Goal: Task Accomplishment & Management: Complete application form

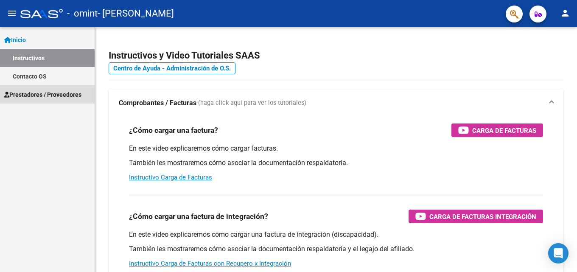
click at [40, 94] on span "Prestadores / Proveedores" at bounding box center [42, 94] width 77 height 9
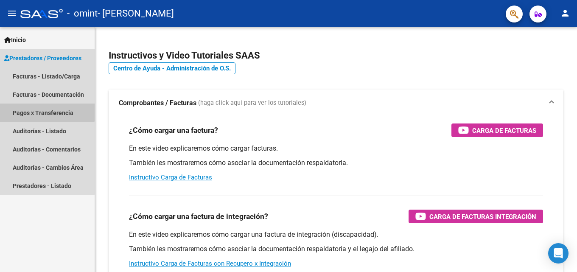
click at [43, 112] on link "Pagos x Transferencia" at bounding box center [47, 113] width 95 height 18
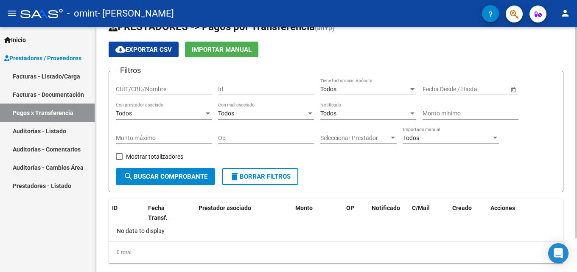
scroll to position [39, 0]
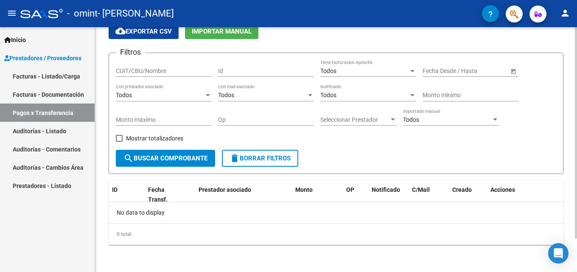
click at [576, 147] on div at bounding box center [576, 166] width 2 height 211
click at [136, 156] on span "search Buscar Comprobante" at bounding box center [165, 158] width 84 height 8
click at [119, 137] on span at bounding box center [119, 138] width 7 height 7
click at [119, 142] on input "Mostrar totalizadores" at bounding box center [119, 142] width 0 height 0
checkbox input "true"
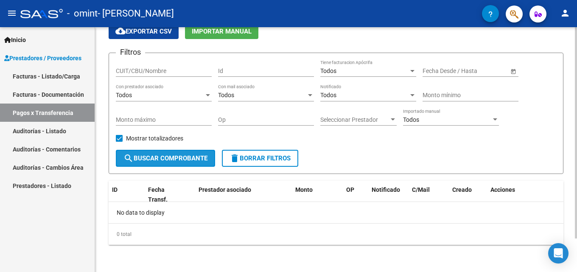
click at [157, 160] on span "search Buscar Comprobante" at bounding box center [165, 158] width 84 height 8
click at [206, 95] on div at bounding box center [208, 95] width 4 height 2
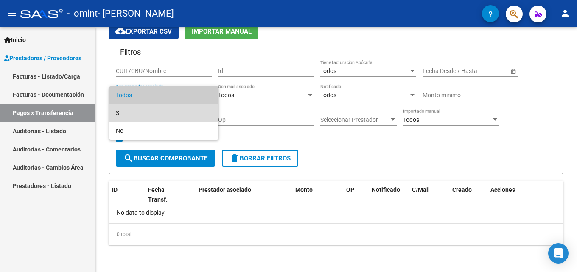
click at [126, 114] on span "Si" at bounding box center [164, 113] width 96 height 18
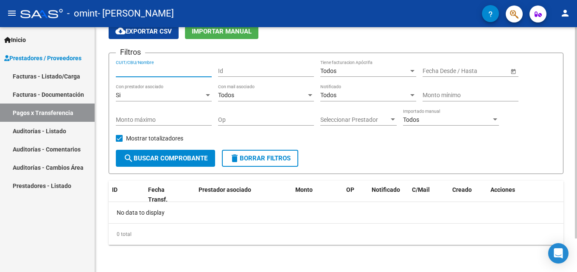
click at [181, 71] on input "CUIT/CBU/Nombre" at bounding box center [164, 70] width 96 height 7
type input "27186364282"
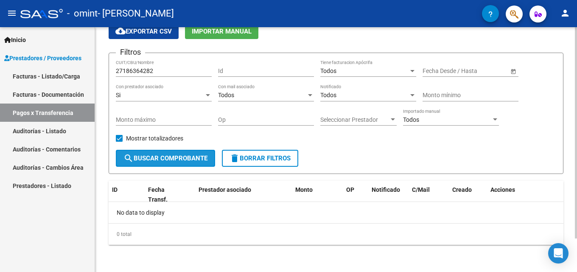
click at [177, 158] on span "search Buscar Comprobante" at bounding box center [165, 158] width 84 height 8
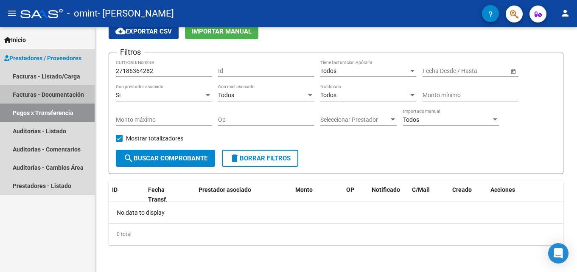
click at [27, 95] on link "Facturas - Documentación" at bounding box center [47, 94] width 95 height 18
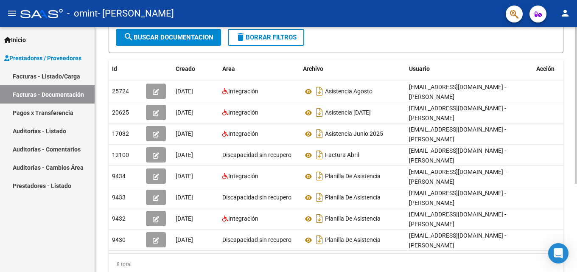
scroll to position [119, 0]
click at [577, 164] on div at bounding box center [576, 176] width 2 height 157
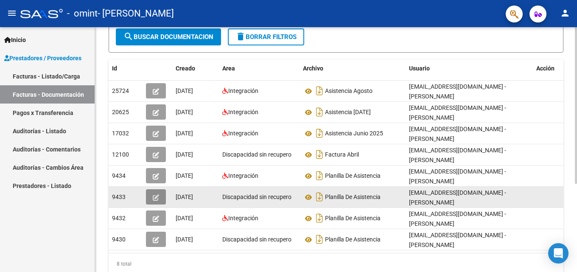
click at [154, 194] on icon "button" at bounding box center [156, 197] width 6 height 6
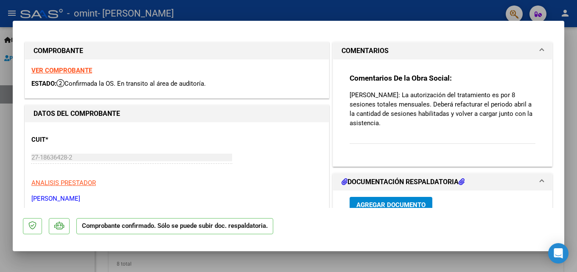
click at [576, 66] on div at bounding box center [288, 136] width 577 height 272
type input "$ 0,00"
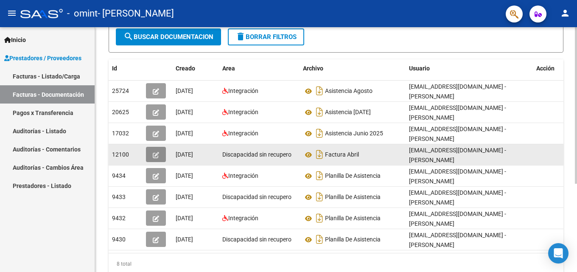
click at [155, 152] on icon "button" at bounding box center [156, 155] width 6 height 6
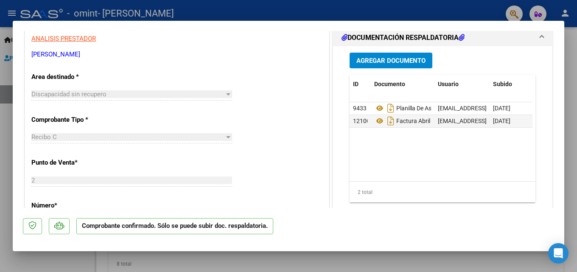
scroll to position [148, 0]
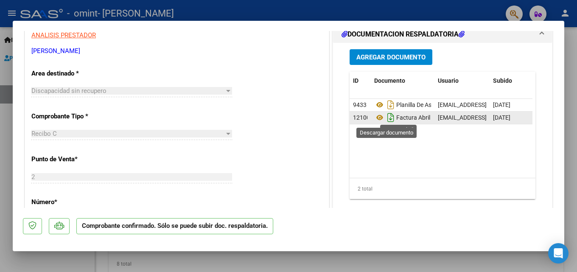
click at [387, 119] on icon "Descargar documento" at bounding box center [390, 118] width 11 height 14
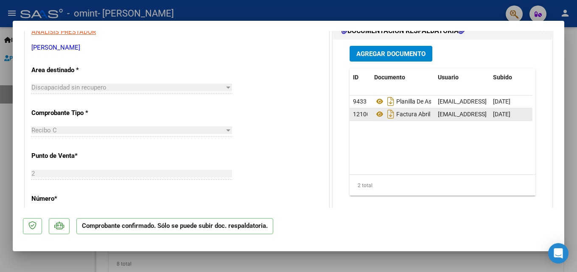
scroll to position [154, 0]
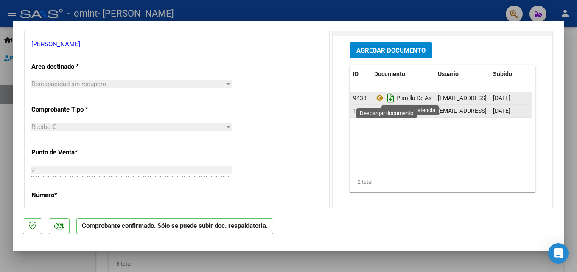
click at [387, 100] on icon "Descargar documento" at bounding box center [390, 98] width 11 height 14
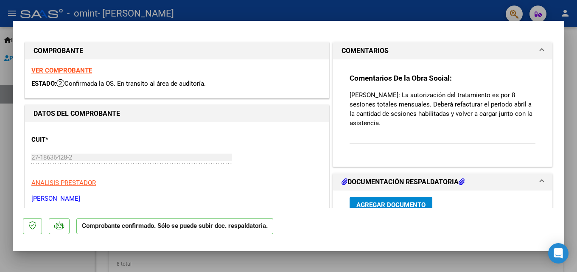
click at [572, 67] on div at bounding box center [288, 136] width 577 height 272
type input "$ 0,00"
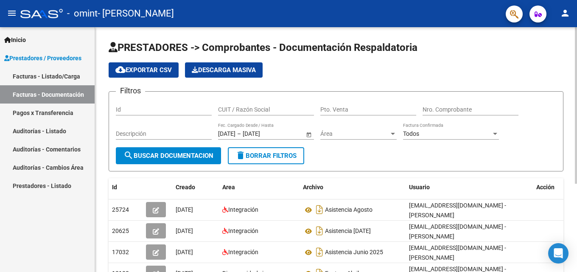
click at [577, 39] on div at bounding box center [576, 105] width 2 height 157
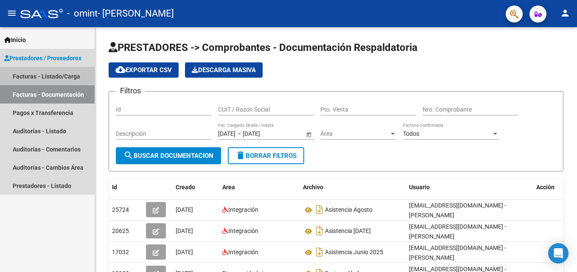
click at [53, 73] on link "Facturas - Listado/Carga" at bounding box center [47, 76] width 95 height 18
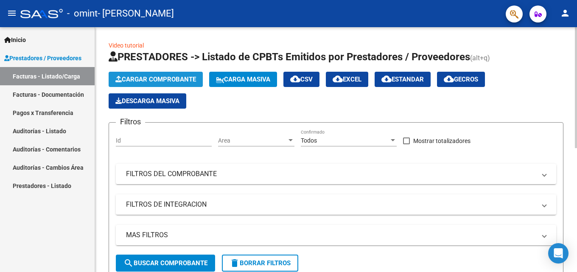
click at [143, 78] on span "Cargar Comprobante" at bounding box center [155, 80] width 81 height 8
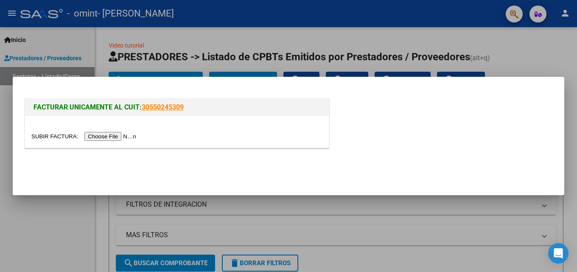
click at [118, 137] on input "file" at bounding box center [84, 136] width 107 height 9
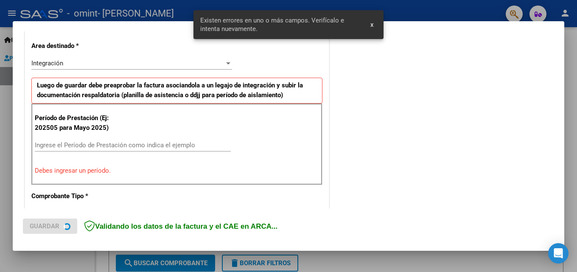
scroll to position [208, 0]
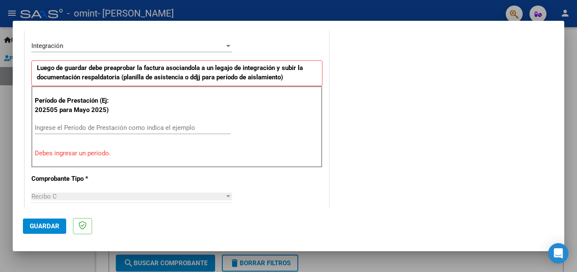
click at [54, 129] on input "Ingrese el Período de Prestación como indica el ejemplo" at bounding box center [133, 128] width 196 height 8
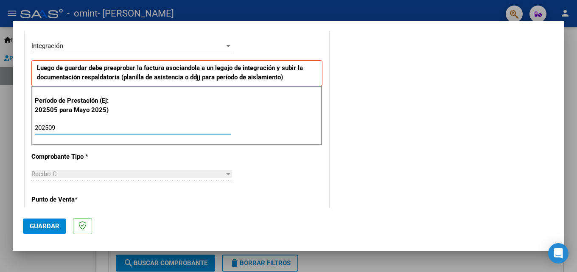
type input "202509"
click at [73, 178] on div "Recibo C" at bounding box center [127, 174] width 193 height 8
click at [227, 174] on div at bounding box center [228, 174] width 4 height 2
click at [339, 183] on div "COMENTARIOS Comentarios del Prestador / Gerenciador:" at bounding box center [442, 202] width 223 height 738
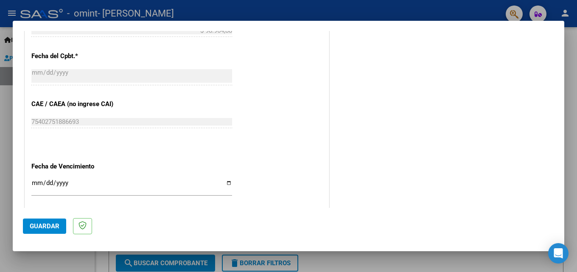
scroll to position [570, 0]
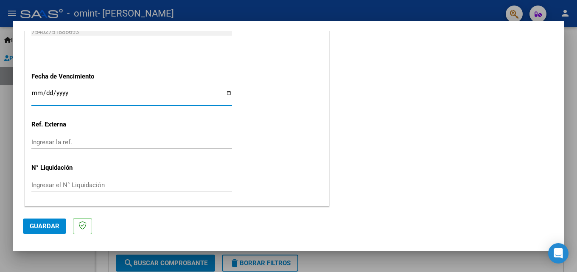
click at [226, 95] on input "Ingresar la fecha" at bounding box center [131, 97] width 201 height 14
type input "[DATE]"
click at [45, 225] on span "Guardar" at bounding box center [45, 226] width 30 height 8
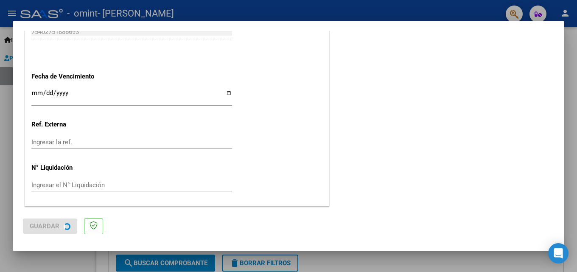
scroll to position [0, 0]
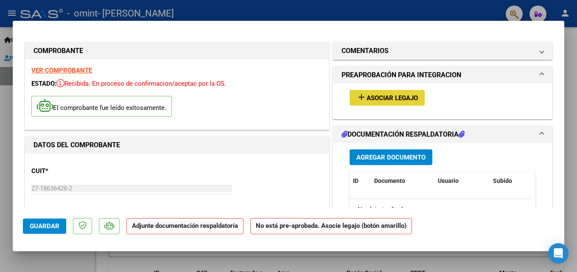
click at [375, 97] on span "Asociar Legajo" at bounding box center [392, 98] width 51 height 8
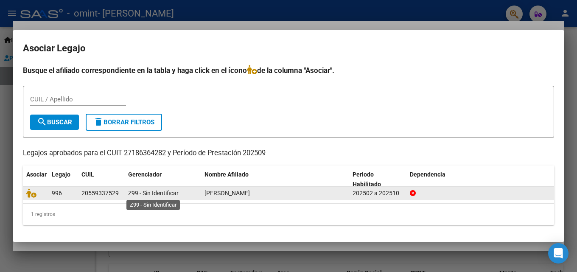
click at [128, 196] on span "Z99 - Sin Identificar" at bounding box center [153, 193] width 50 height 7
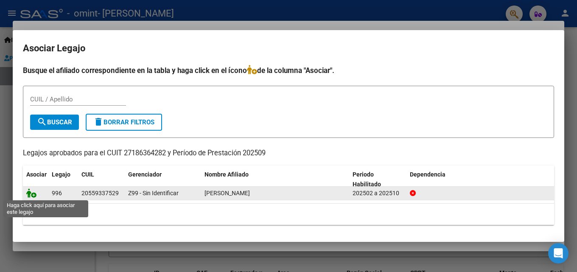
click at [32, 194] on icon at bounding box center [31, 192] width 10 height 9
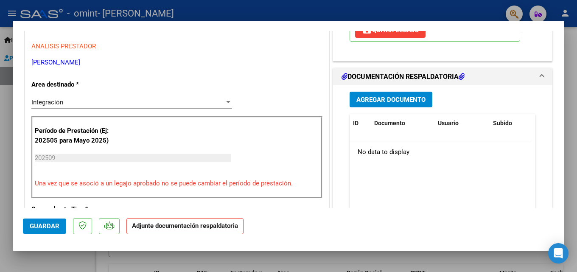
scroll to position [174, 0]
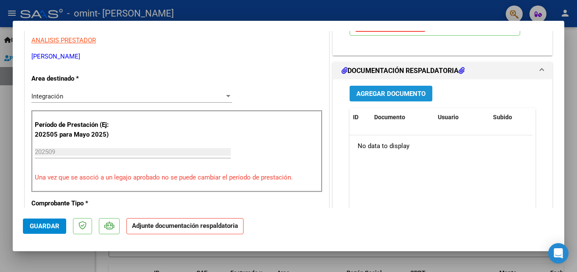
click at [397, 91] on span "Agregar Documento" at bounding box center [390, 94] width 69 height 8
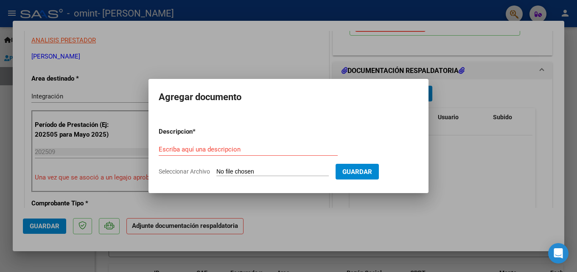
click at [180, 172] on span "Seleccionar Archivo" at bounding box center [184, 171] width 51 height 7
click at [216, 172] on input "Seleccionar Archivo" at bounding box center [272, 172] width 112 height 8
type input "C:\fakepath\setiembre- [PERSON_NAME].pdf"
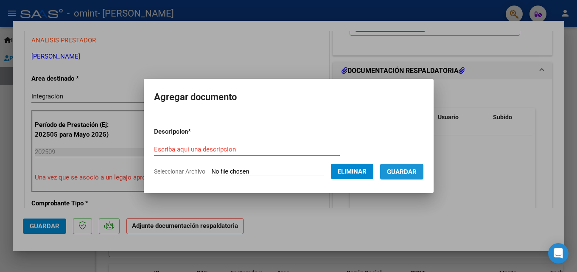
click at [417, 172] on span "Guardar" at bounding box center [402, 172] width 30 height 8
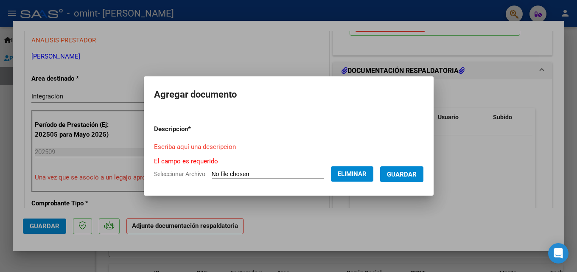
click at [163, 145] on input "Escriba aquí una descripcion" at bounding box center [247, 147] width 186 height 8
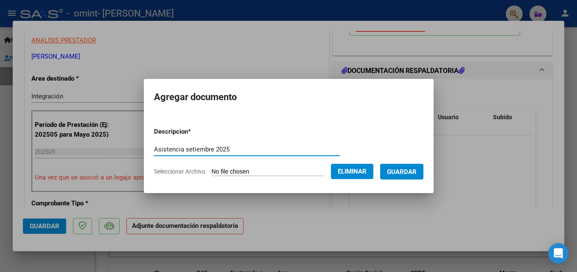
type input "Asistencia setiembre 2025"
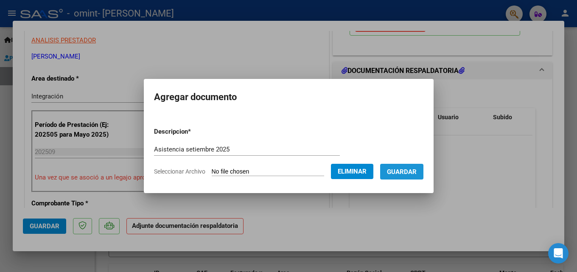
click at [417, 170] on span "Guardar" at bounding box center [402, 172] width 30 height 8
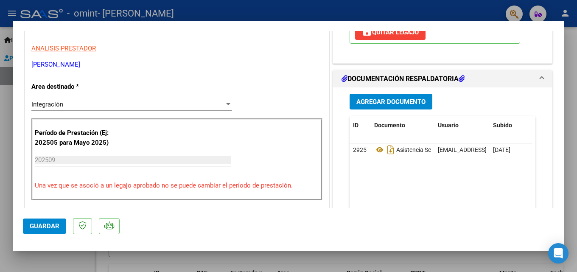
scroll to position [185, 0]
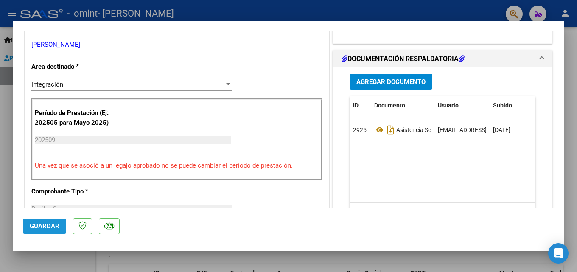
click at [45, 225] on span "Guardar" at bounding box center [45, 226] width 30 height 8
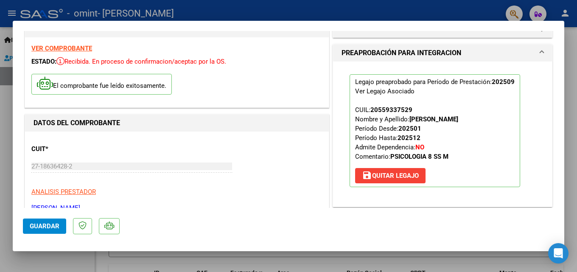
scroll to position [0, 0]
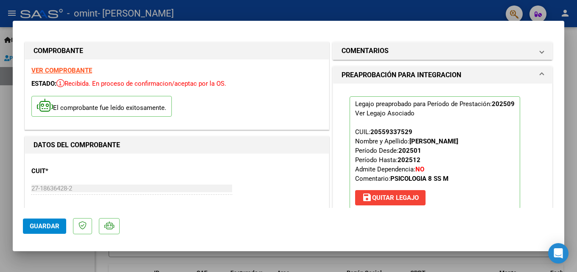
click at [570, 153] on div at bounding box center [288, 136] width 577 height 272
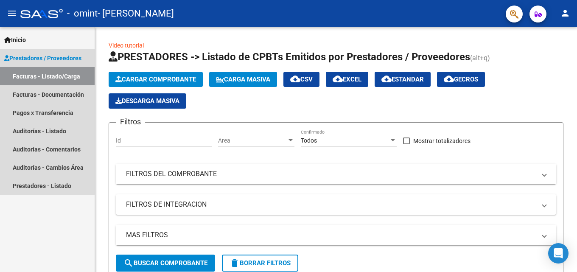
click at [29, 76] on link "Facturas - Listado/Carga" at bounding box center [47, 76] width 95 height 18
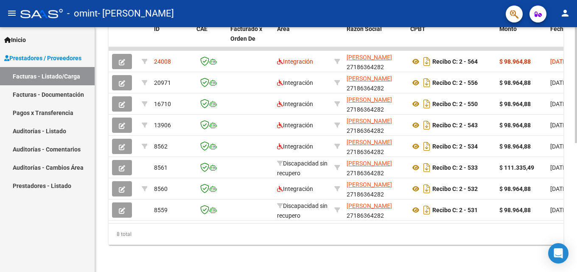
scroll to position [272, 0]
click at [577, 224] on div at bounding box center [576, 214] width 2 height 116
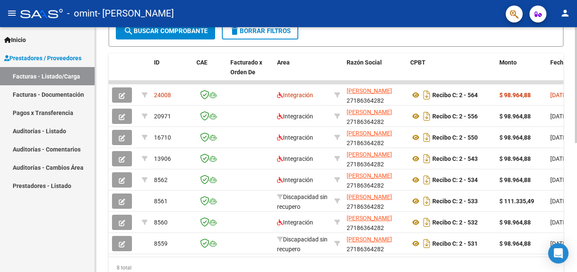
scroll to position [230, 0]
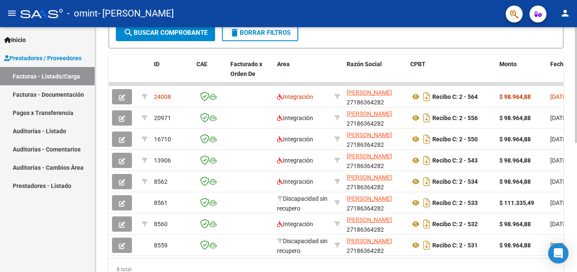
click at [577, 155] on div at bounding box center [576, 197] width 2 height 116
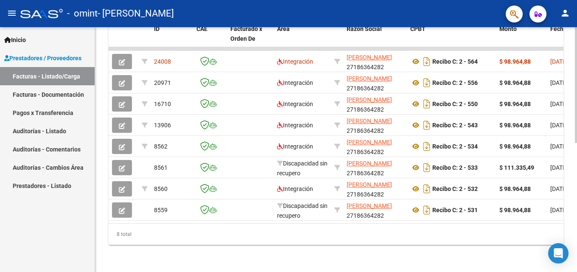
scroll to position [257, 0]
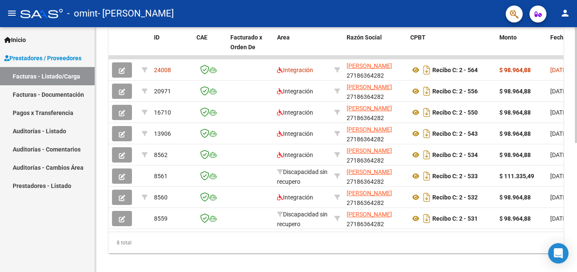
click at [577, 199] on div at bounding box center [576, 210] width 2 height 116
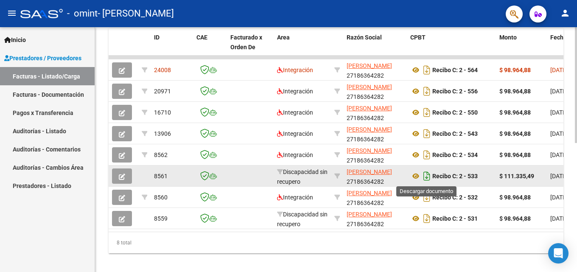
click at [425, 174] on icon "Descargar documento" at bounding box center [426, 176] width 11 height 14
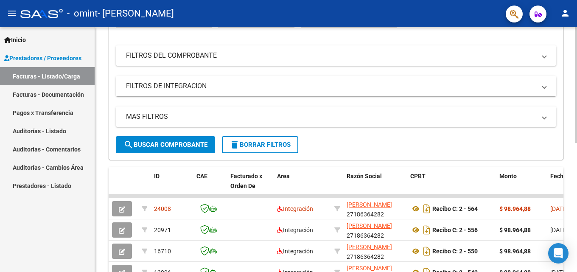
scroll to position [115, 0]
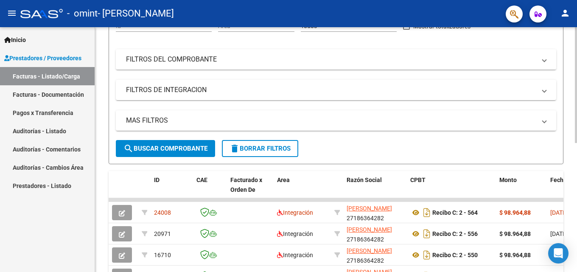
click at [577, 114] on div at bounding box center [576, 141] width 2 height 116
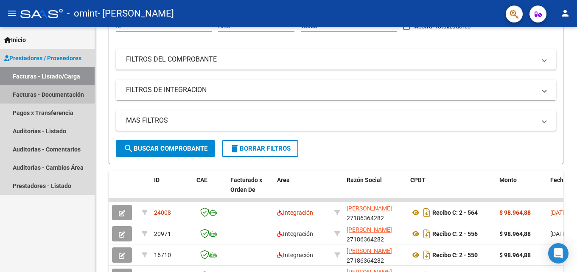
click at [33, 94] on link "Facturas - Documentación" at bounding box center [47, 94] width 95 height 18
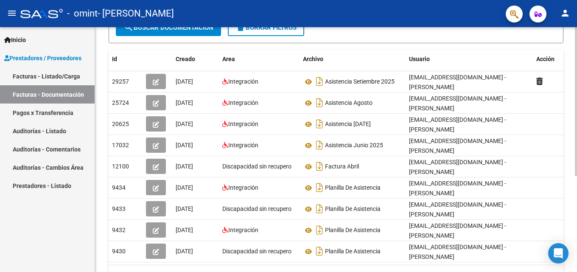
scroll to position [133, 0]
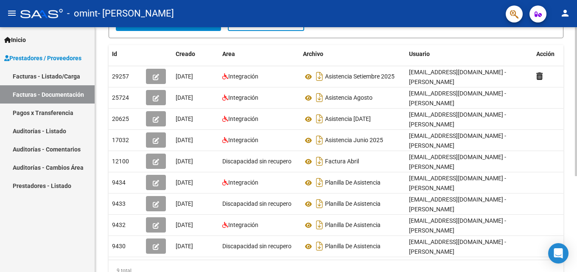
click at [577, 188] on div at bounding box center [576, 176] width 2 height 149
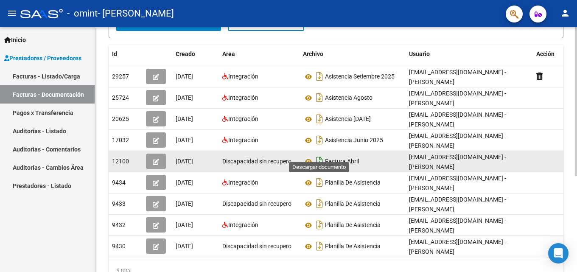
click at [320, 154] on icon "Descargar documento" at bounding box center [319, 161] width 11 height 14
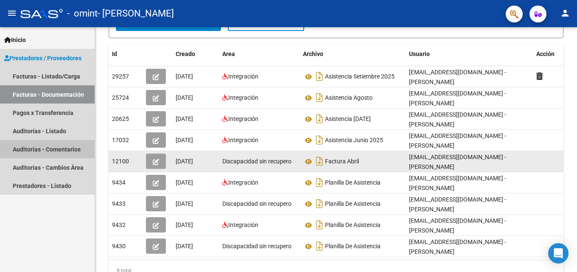
click at [51, 148] on link "Auditorías - Comentarios" at bounding box center [47, 149] width 95 height 18
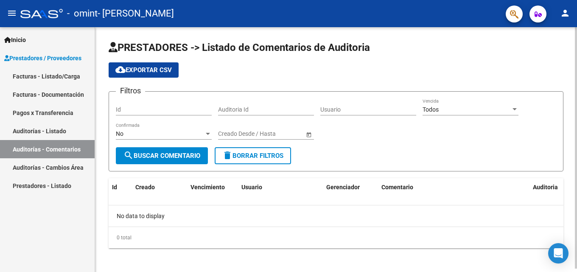
click at [577, 107] on div at bounding box center [576, 147] width 2 height 241
click at [156, 73] on span "cloud_download Exportar CSV" at bounding box center [143, 70] width 56 height 8
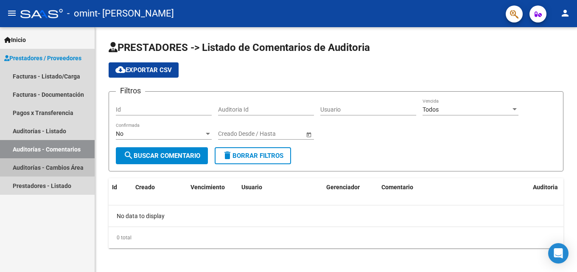
click at [32, 166] on link "Auditorías - Cambios Área" at bounding box center [47, 167] width 95 height 18
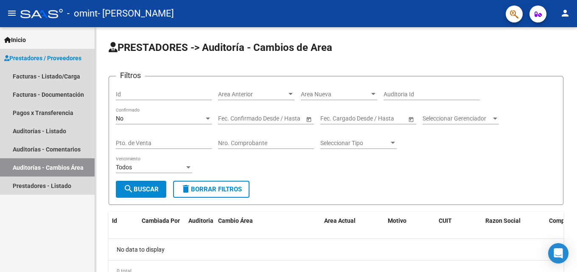
click at [30, 58] on span "Prestadores / Proveedores" at bounding box center [42, 57] width 77 height 9
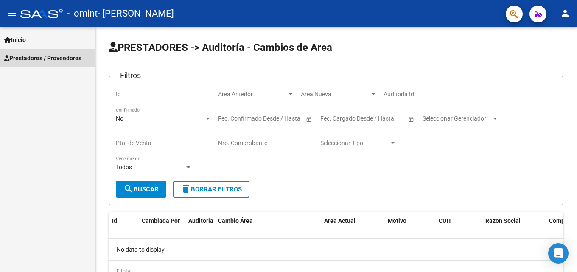
click at [30, 58] on span "Prestadores / Proveedores" at bounding box center [42, 57] width 77 height 9
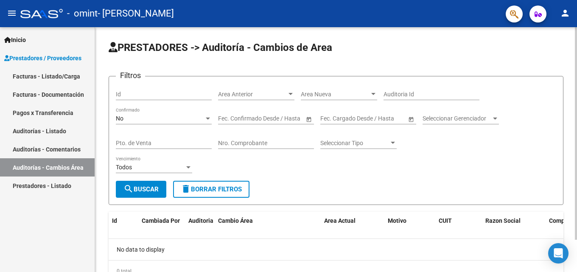
click at [577, 92] on div at bounding box center [576, 133] width 2 height 213
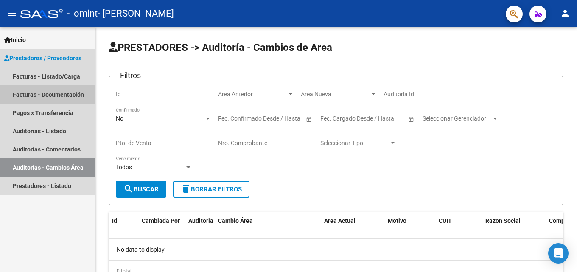
click at [30, 98] on link "Facturas - Documentación" at bounding box center [47, 94] width 95 height 18
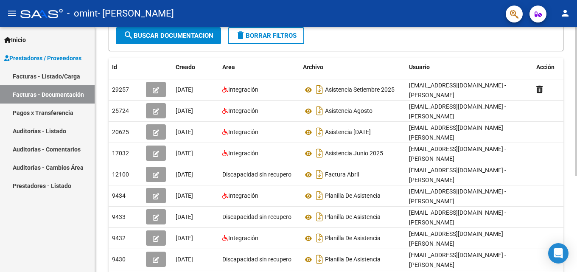
scroll to position [121, 0]
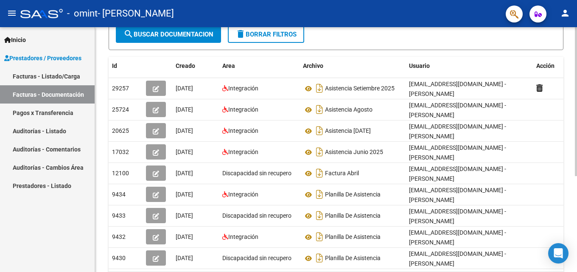
click at [573, 190] on div "PRESTADORES -> Comprobantes - Documentación Respaldatoria cloud_download Export…" at bounding box center [337, 113] width 484 height 415
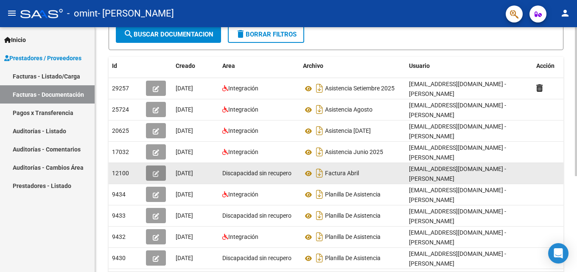
click at [159, 171] on icon "button" at bounding box center [156, 174] width 6 height 6
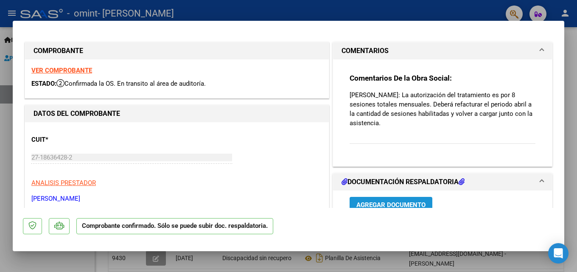
click at [390, 203] on span "Agregar Documento" at bounding box center [390, 205] width 69 height 8
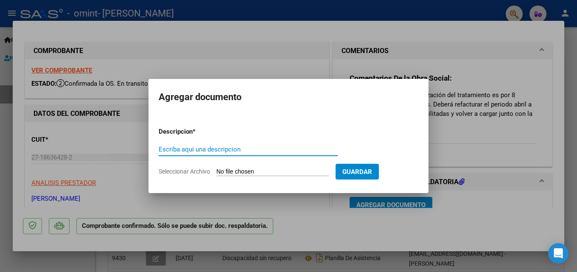
click at [525, 163] on div at bounding box center [288, 136] width 577 height 272
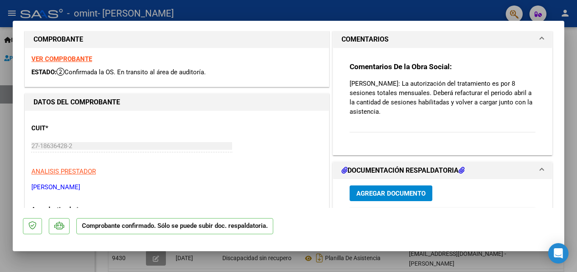
scroll to position [0, 0]
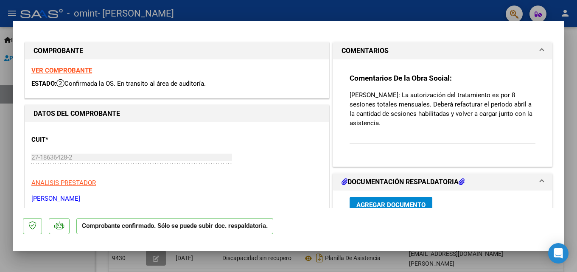
click at [572, 102] on div at bounding box center [288, 136] width 577 height 272
type input "$ 0,00"
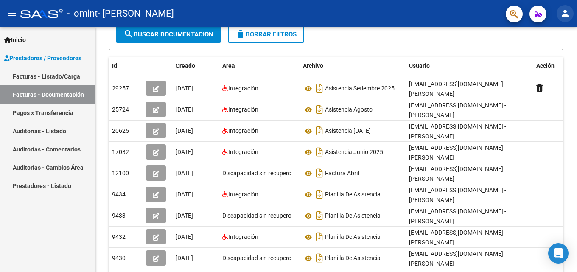
click at [563, 15] on mat-icon "person" at bounding box center [565, 13] width 10 height 10
click at [539, 15] on div at bounding box center [288, 136] width 577 height 272
click at [539, 15] on icon "button" at bounding box center [538, 14] width 7 height 6
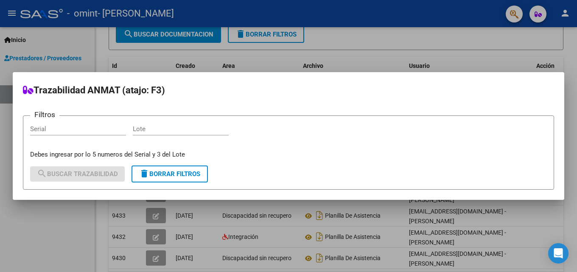
click at [480, 21] on div at bounding box center [288, 136] width 577 height 272
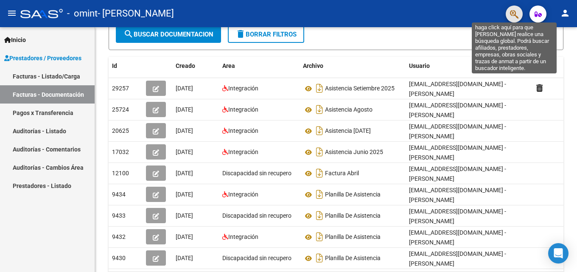
click at [513, 16] on icon "button" at bounding box center [514, 14] width 8 height 10
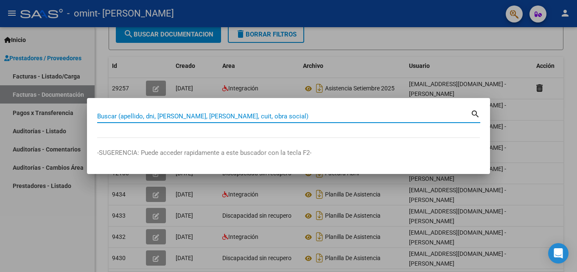
click at [424, 34] on div at bounding box center [288, 136] width 577 height 272
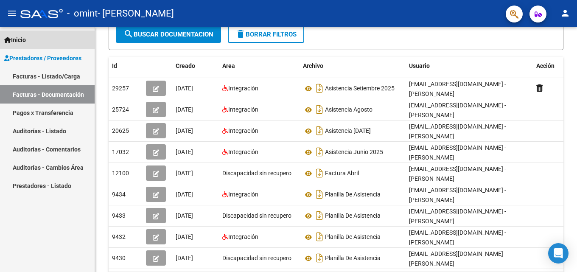
click at [20, 39] on span "Inicio" at bounding box center [15, 39] width 22 height 9
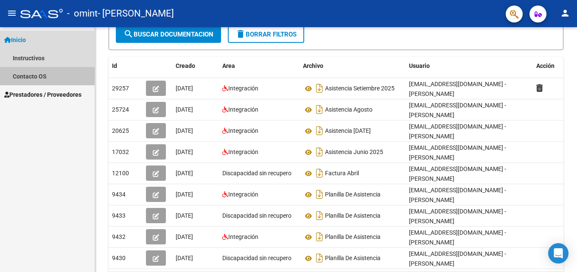
click at [28, 77] on link "Contacto OS" at bounding box center [47, 76] width 95 height 18
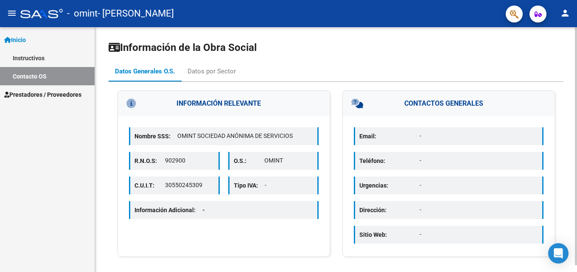
click at [576, 89] on div at bounding box center [576, 146] width 2 height 238
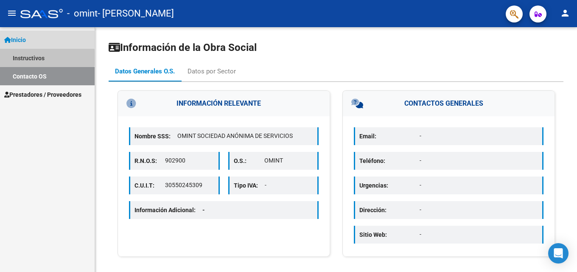
click at [26, 58] on link "Instructivos" at bounding box center [47, 58] width 95 height 18
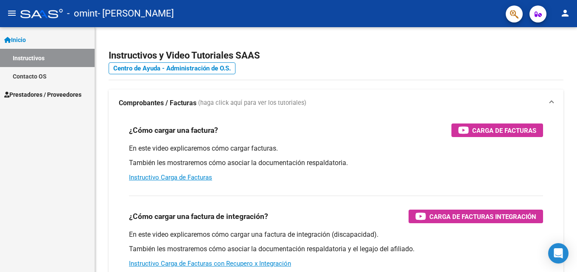
click at [25, 93] on span "Prestadores / Proveedores" at bounding box center [42, 94] width 77 height 9
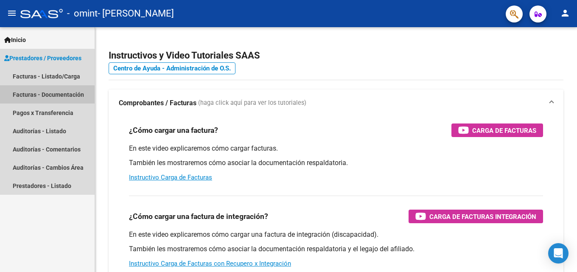
click at [39, 95] on link "Facturas - Documentación" at bounding box center [47, 94] width 95 height 18
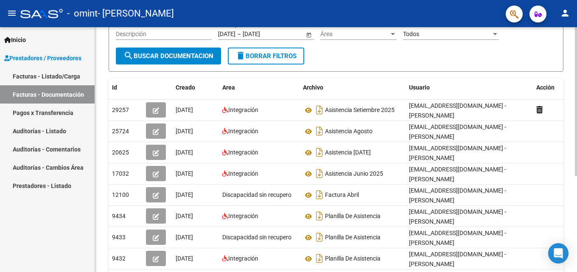
scroll to position [109, 0]
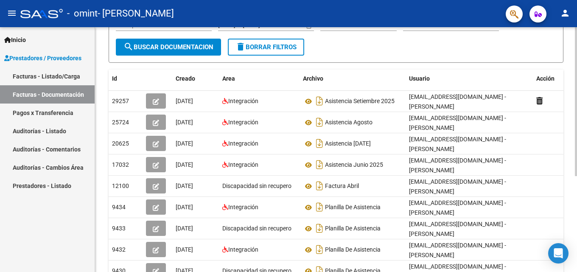
click at [577, 180] on div at bounding box center [576, 163] width 2 height 149
